Goal: Task Accomplishment & Management: Complete application form

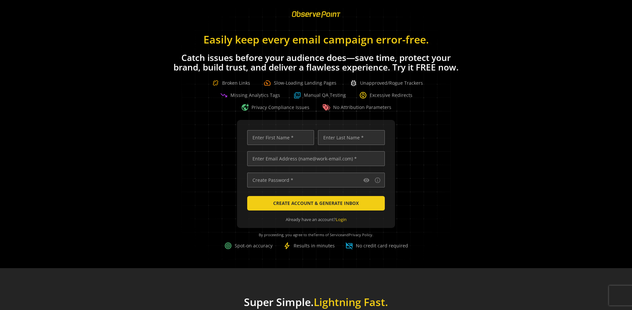
scroll to position [0, 2129]
click at [314, 158] on input "text" at bounding box center [316, 158] width 138 height 15
type input "[EMAIL_ADDRESS][DOMAIN_NAME]"
click at [279, 137] on input "text" at bounding box center [280, 137] width 67 height 15
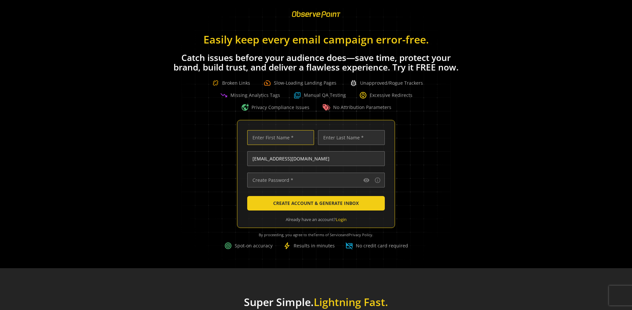
scroll to position [0, 0]
type input "Test"
click at [349, 137] on input "text" at bounding box center [351, 137] width 67 height 15
type input "Test"
click at [314, 180] on input "text" at bounding box center [316, 179] width 138 height 15
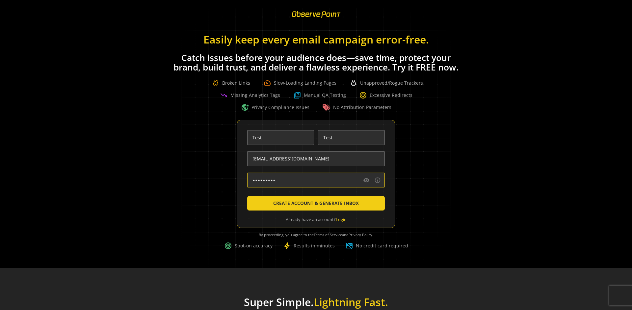
type input "••••••••••••••"
click at [314, 203] on span "CREATE ACCOUNT & GENERATE INBOX" at bounding box center [316, 203] width 86 height 12
